Goal: Information Seeking & Learning: Find specific fact

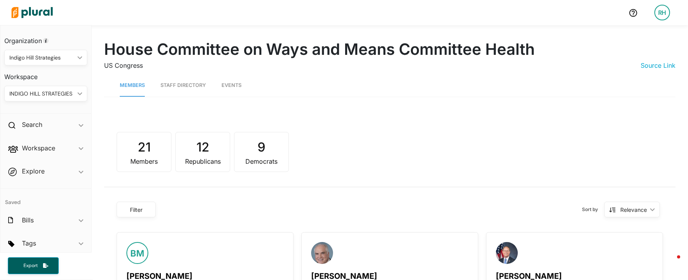
click at [21, 10] on img at bounding box center [32, 12] width 55 height 27
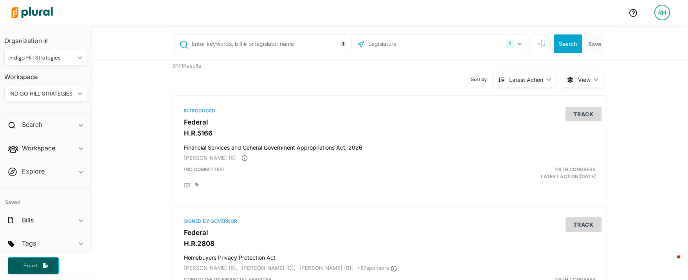
click at [251, 49] on input "text" at bounding box center [270, 43] width 159 height 15
type input "[PERSON_NAME]"
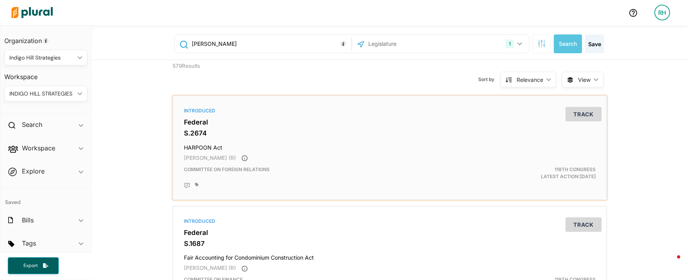
click at [269, 131] on h3 "S.2674" at bounding box center [390, 133] width 412 height 8
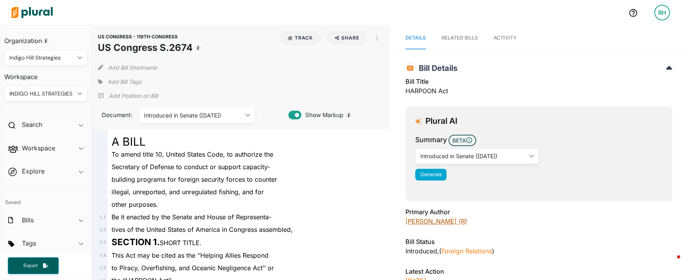
click at [428, 219] on link "[PERSON_NAME] (R)" at bounding box center [437, 221] width 62 height 8
